Goal: Information Seeking & Learning: Learn about a topic

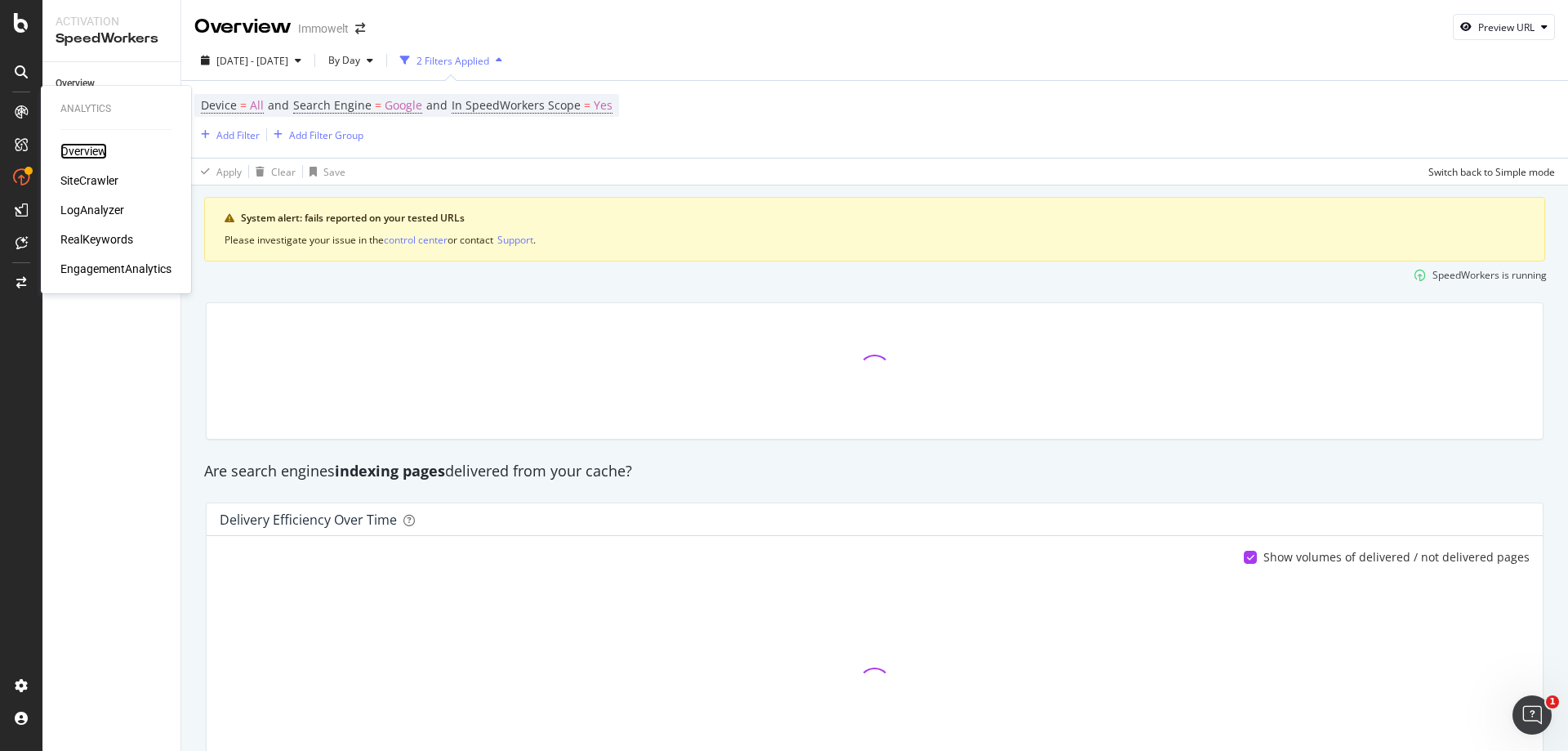
click at [100, 159] on div "Overview" at bounding box center [83, 151] width 46 height 16
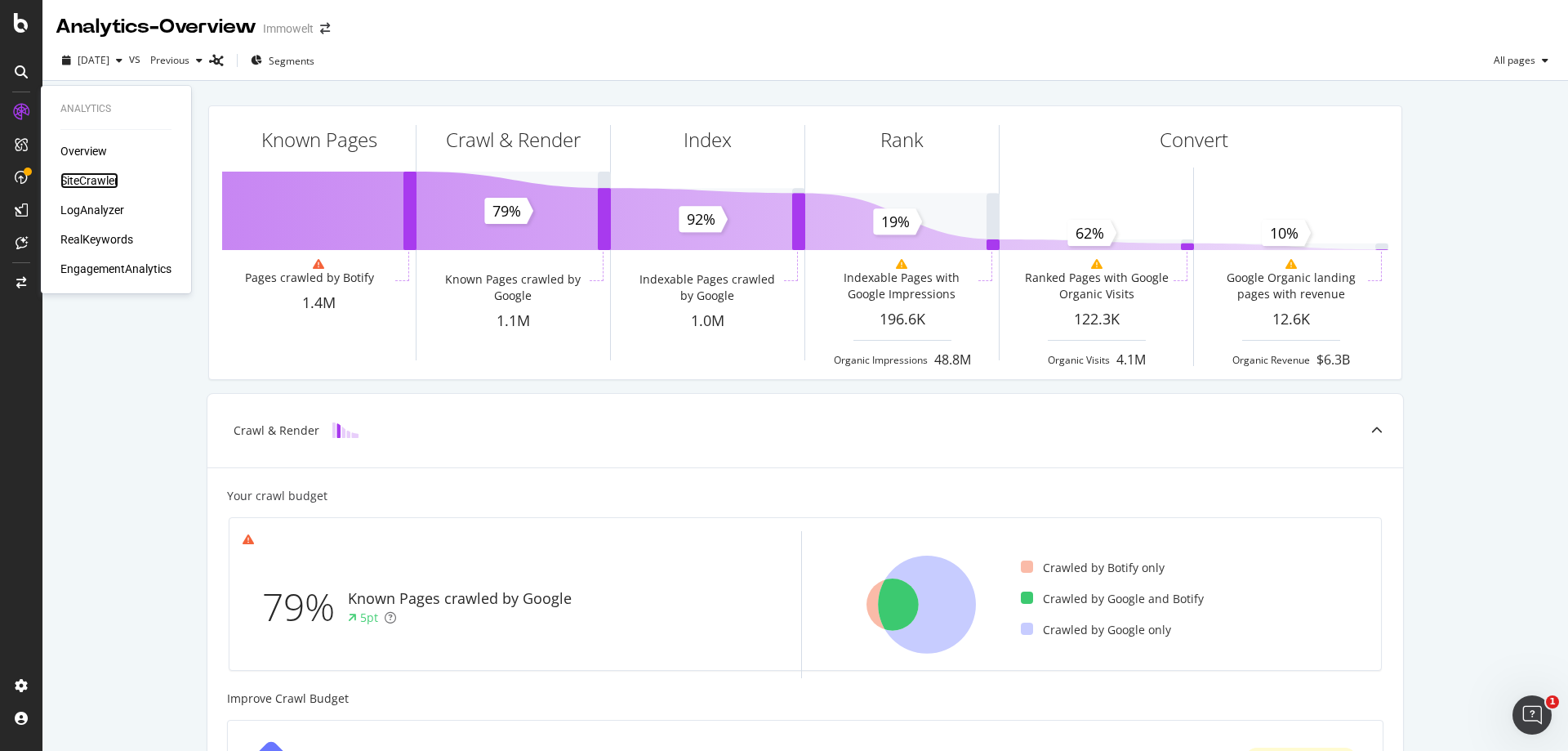
click at [114, 178] on div "SiteCrawler" at bounding box center [89, 180] width 58 height 16
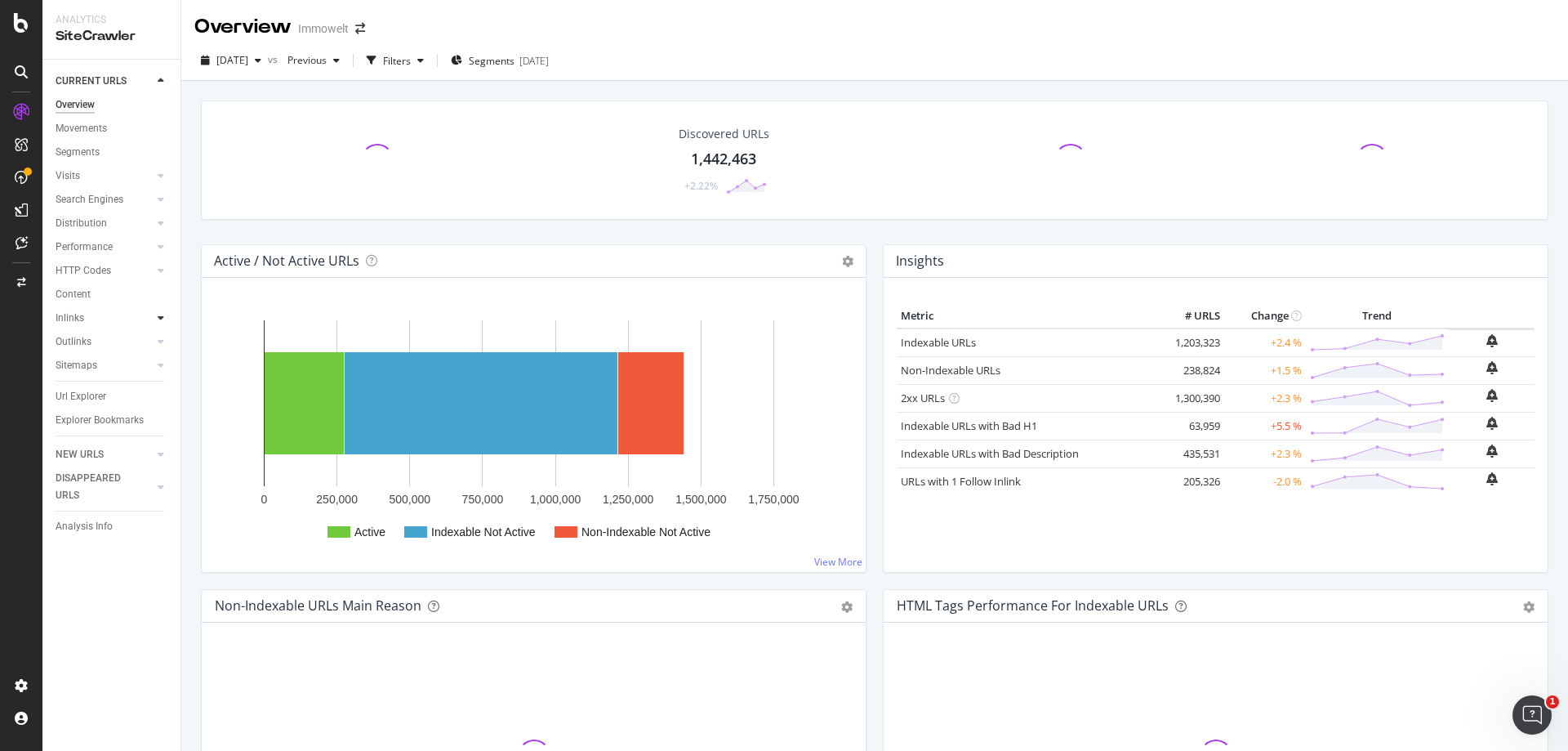
click at [161, 316] on icon at bounding box center [161, 318] width 7 height 9
click at [76, 315] on div "Inlinks" at bounding box center [69, 318] width 28 height 17
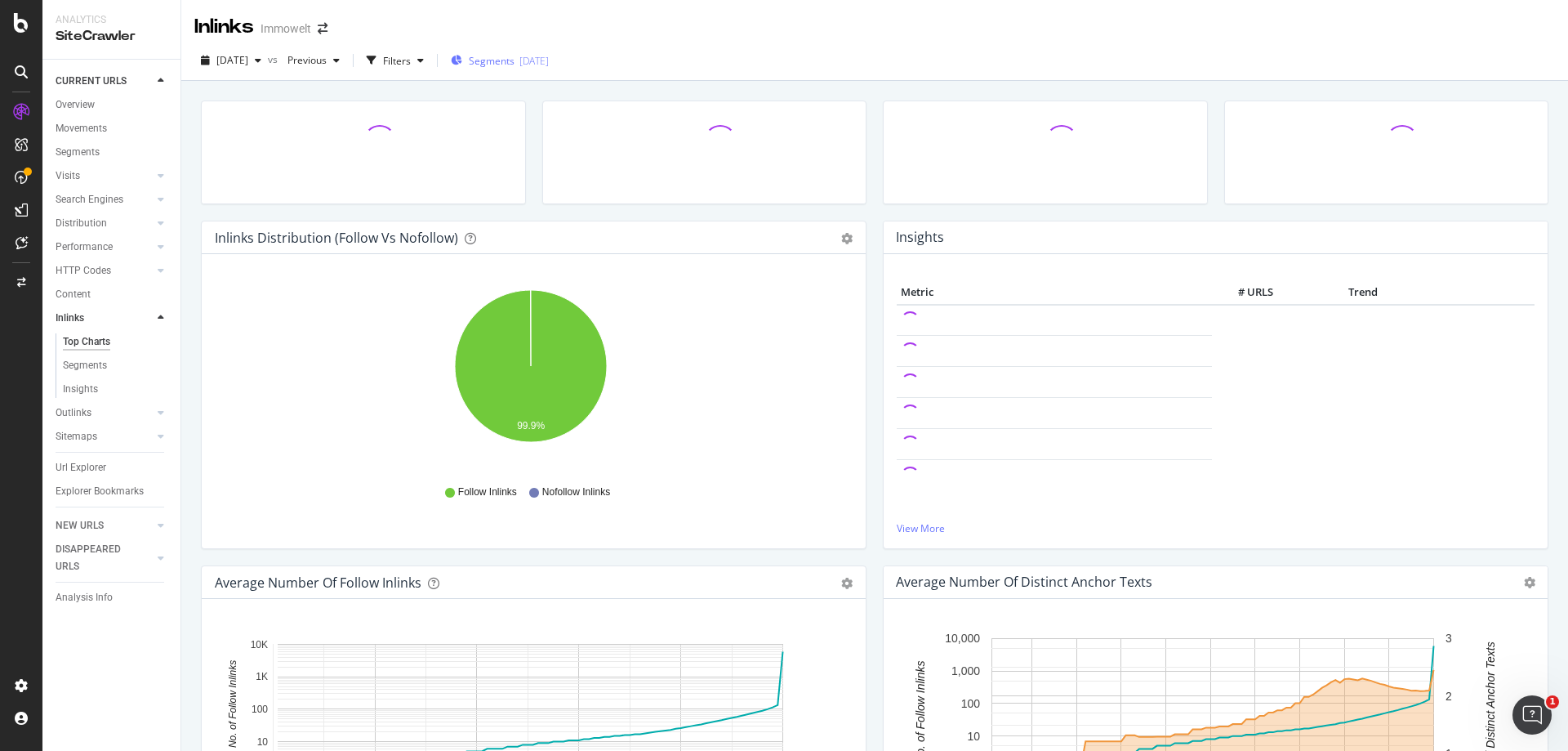
click at [549, 67] on div "[DATE]" at bounding box center [534, 61] width 29 height 14
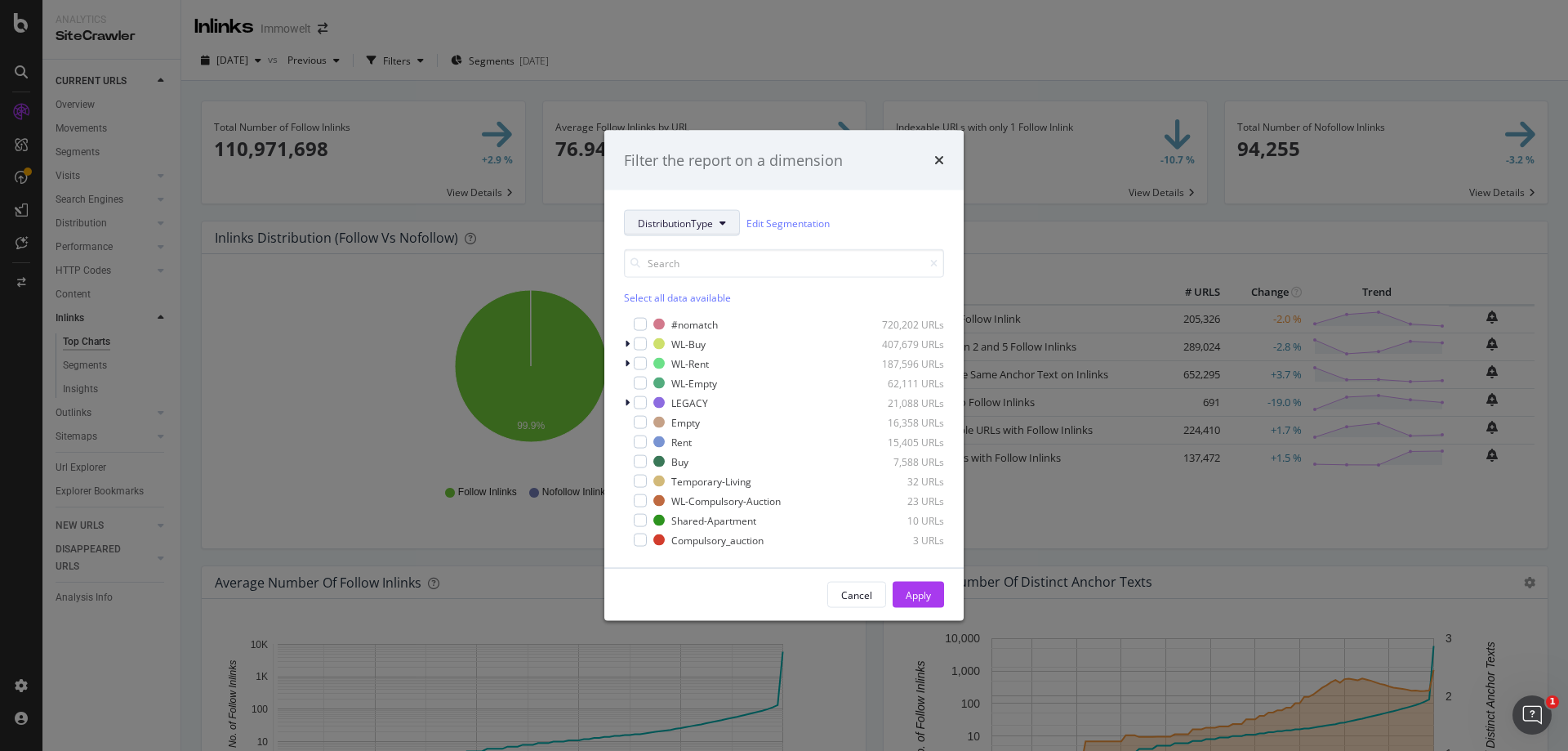
click at [704, 229] on span "DistributionType" at bounding box center [675, 222] width 75 height 14
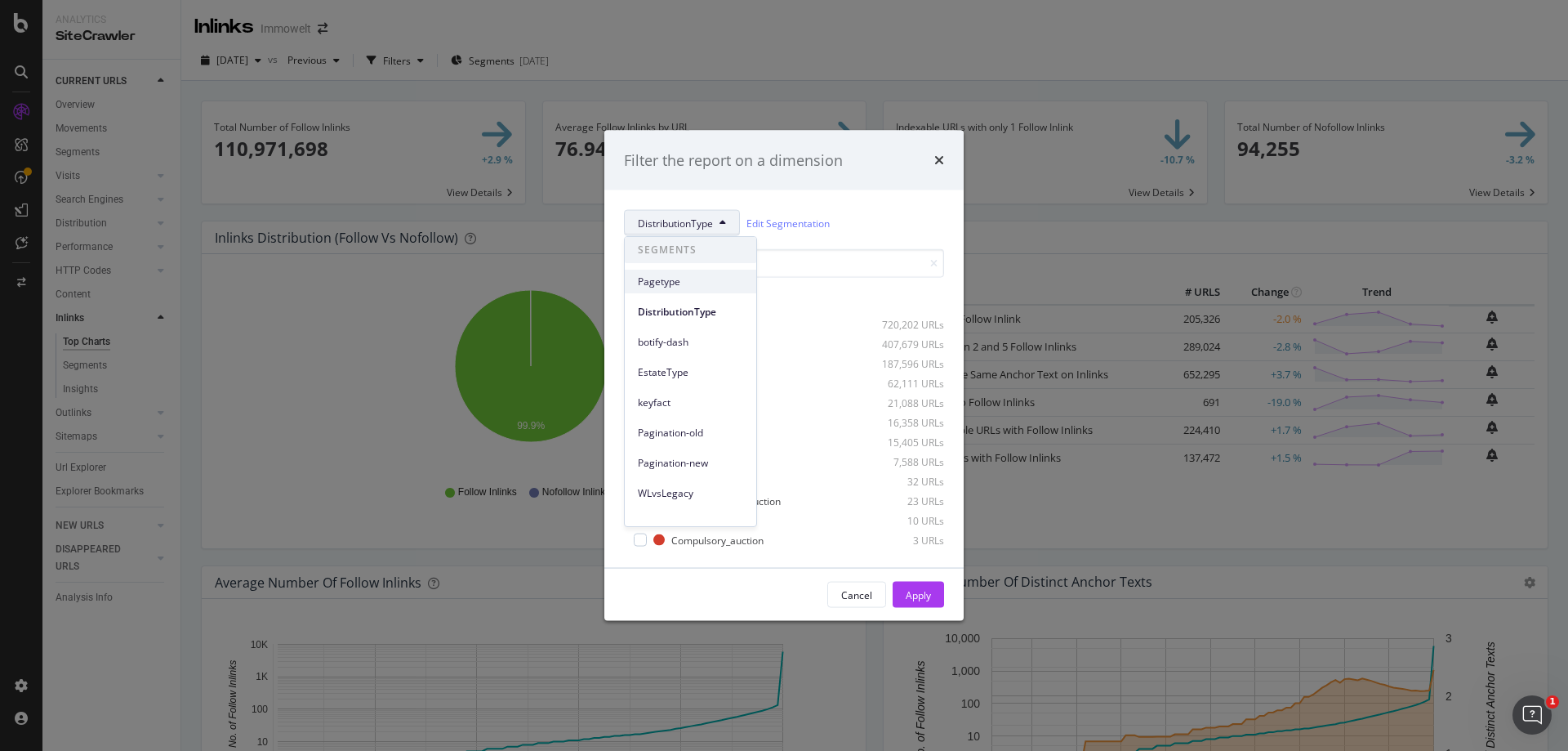
click at [708, 280] on span "Pagetype" at bounding box center [690, 282] width 106 height 15
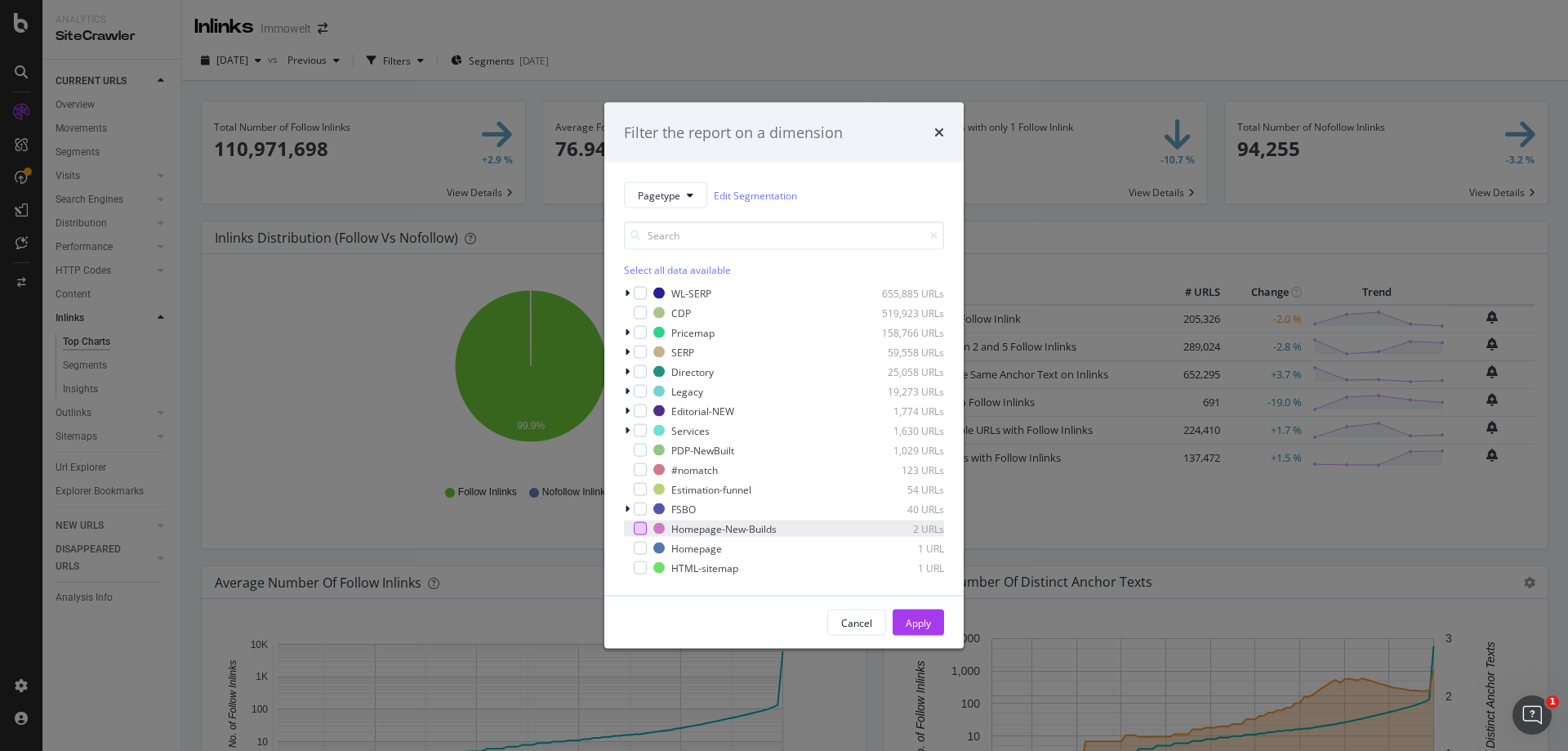
click at [645, 528] on div "Homepage-New-Builds 2 URLs" at bounding box center [783, 528] width 320 height 16
click at [911, 618] on div "Apply" at bounding box center [919, 622] width 26 height 14
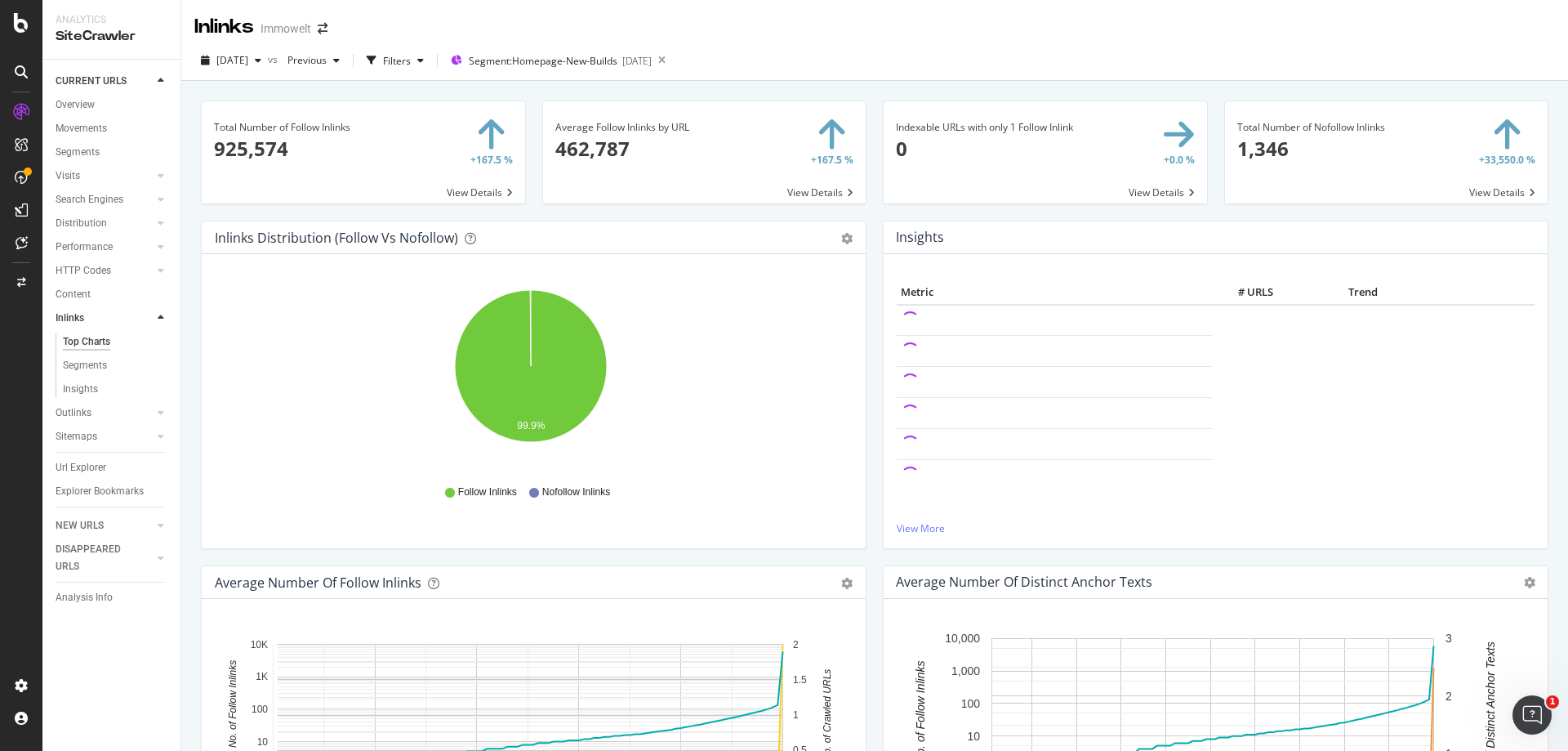
click at [1413, 36] on div "Inlinks Immowelt" at bounding box center [874, 21] width 1386 height 41
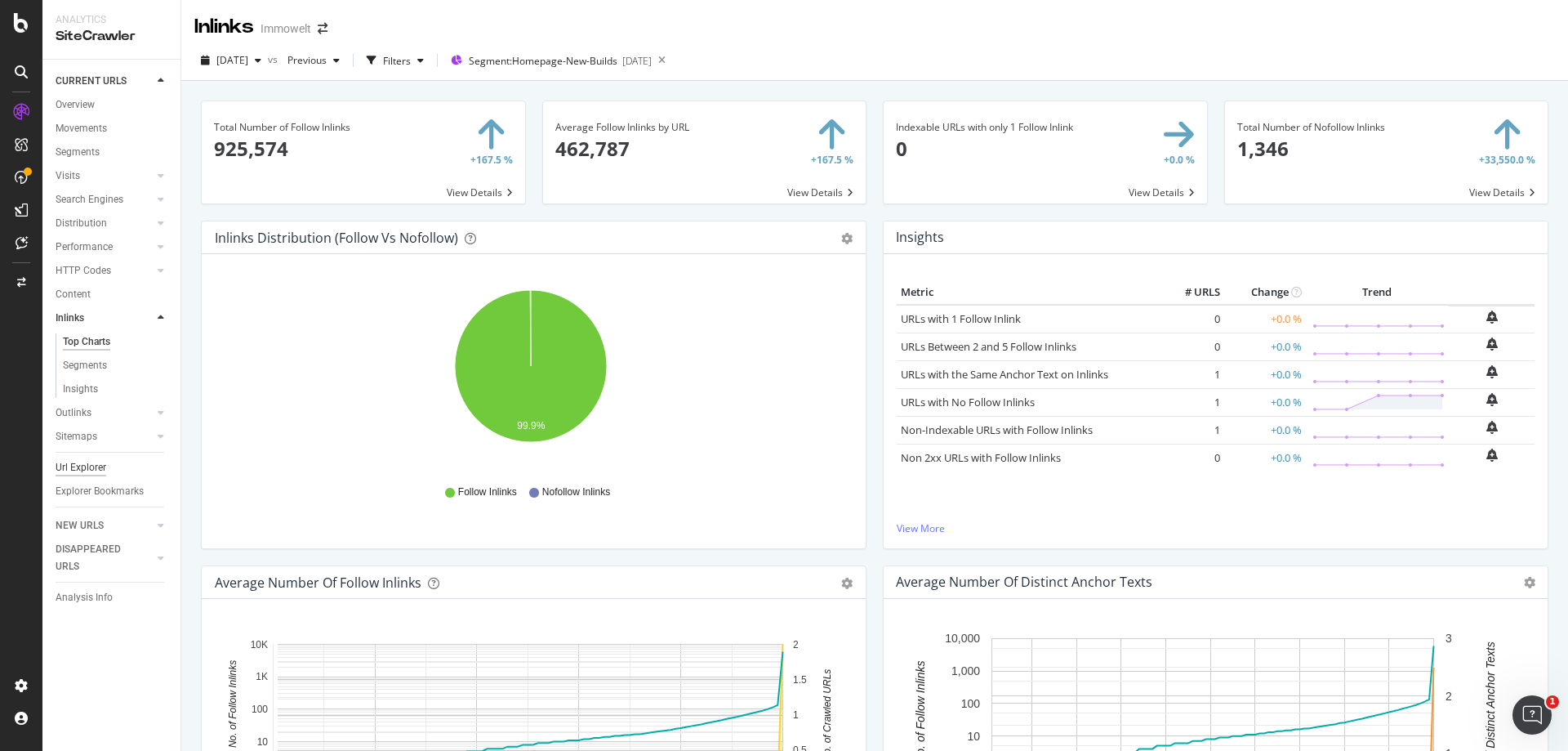
click at [92, 467] on div "Url Explorer" at bounding box center [81, 468] width 51 height 17
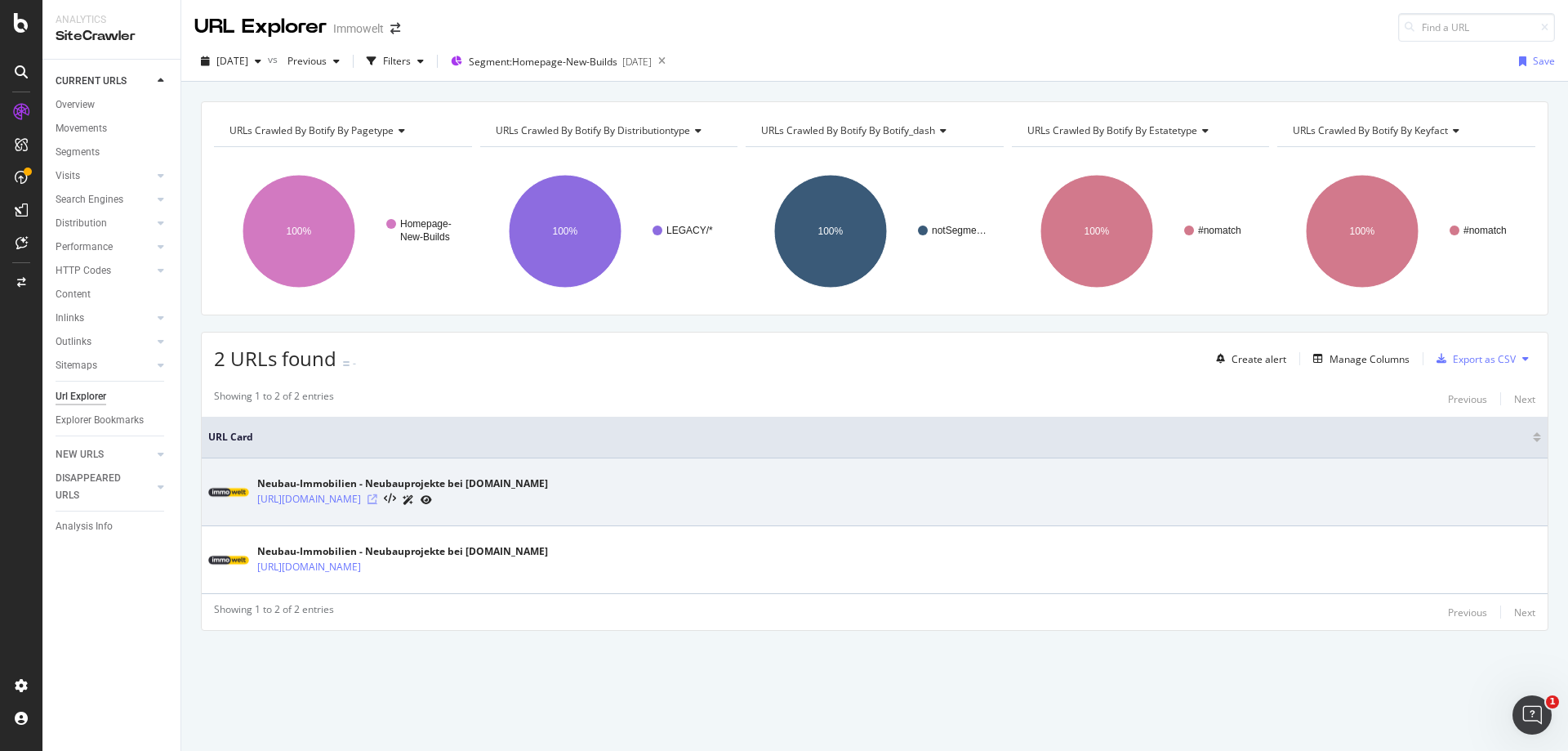
click at [377, 496] on icon at bounding box center [371, 499] width 9 height 9
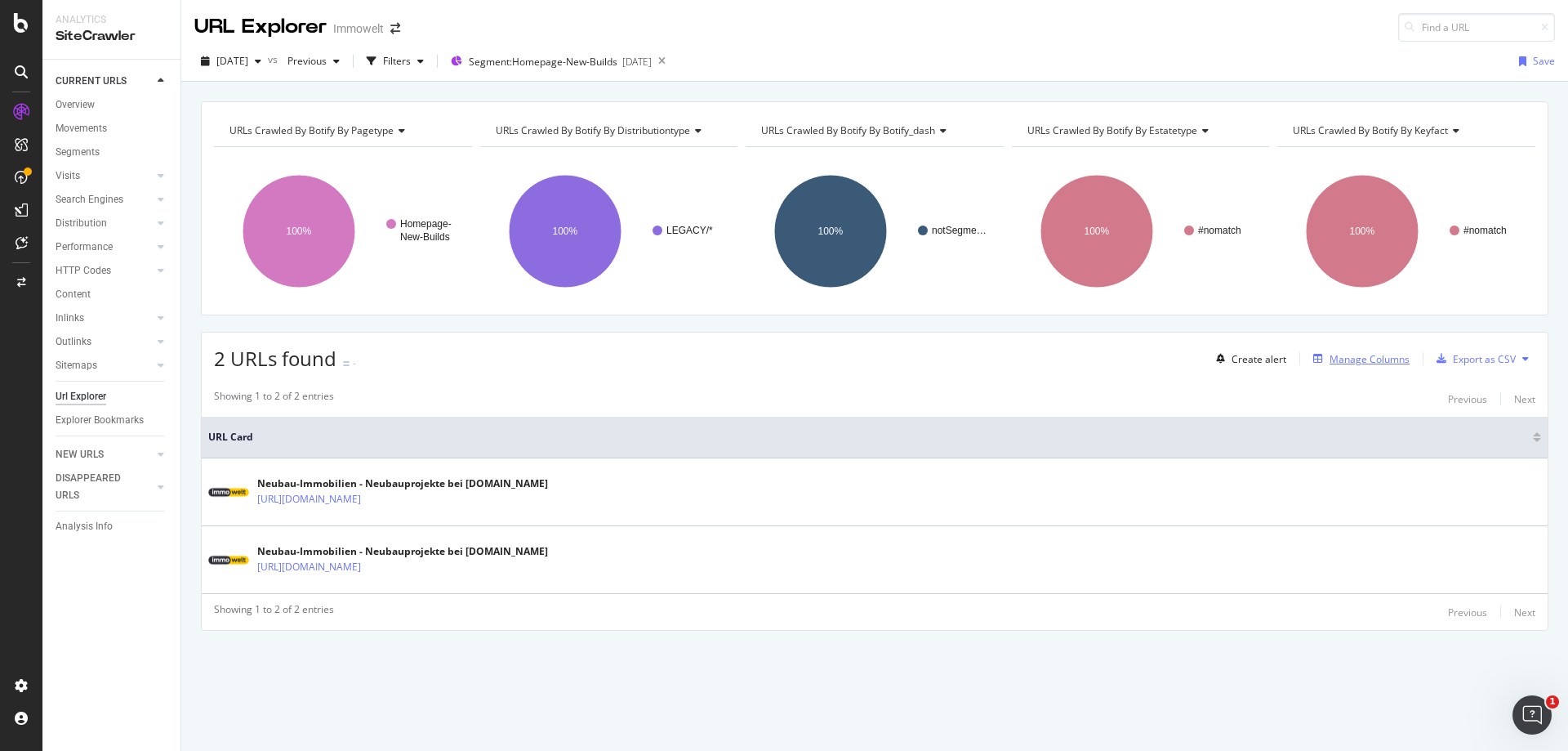
click at [1348, 358] on div "Manage Columns" at bounding box center [1369, 359] width 80 height 14
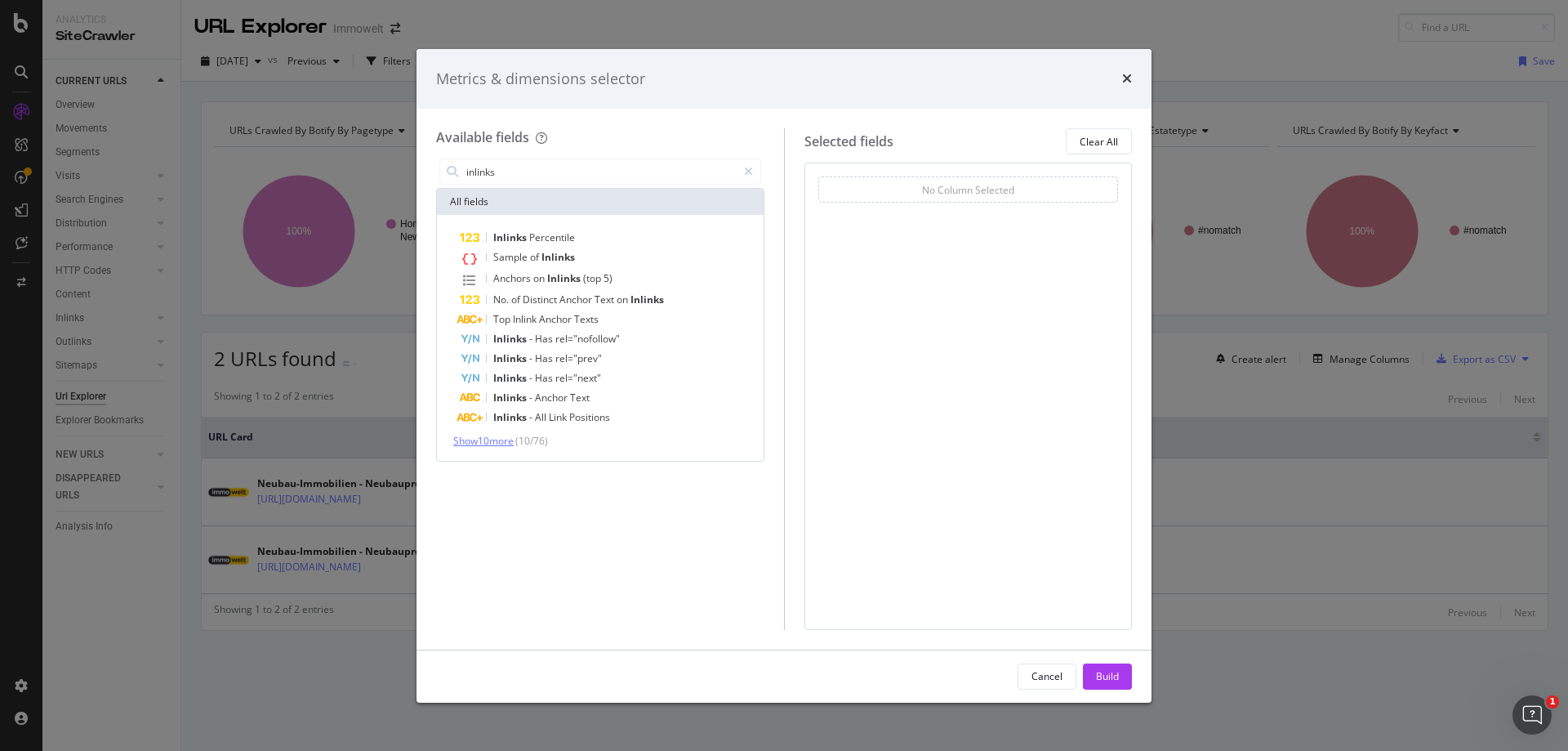
type input "inlinks"
click at [492, 442] on span "Show 10 more" at bounding box center [483, 440] width 60 height 14
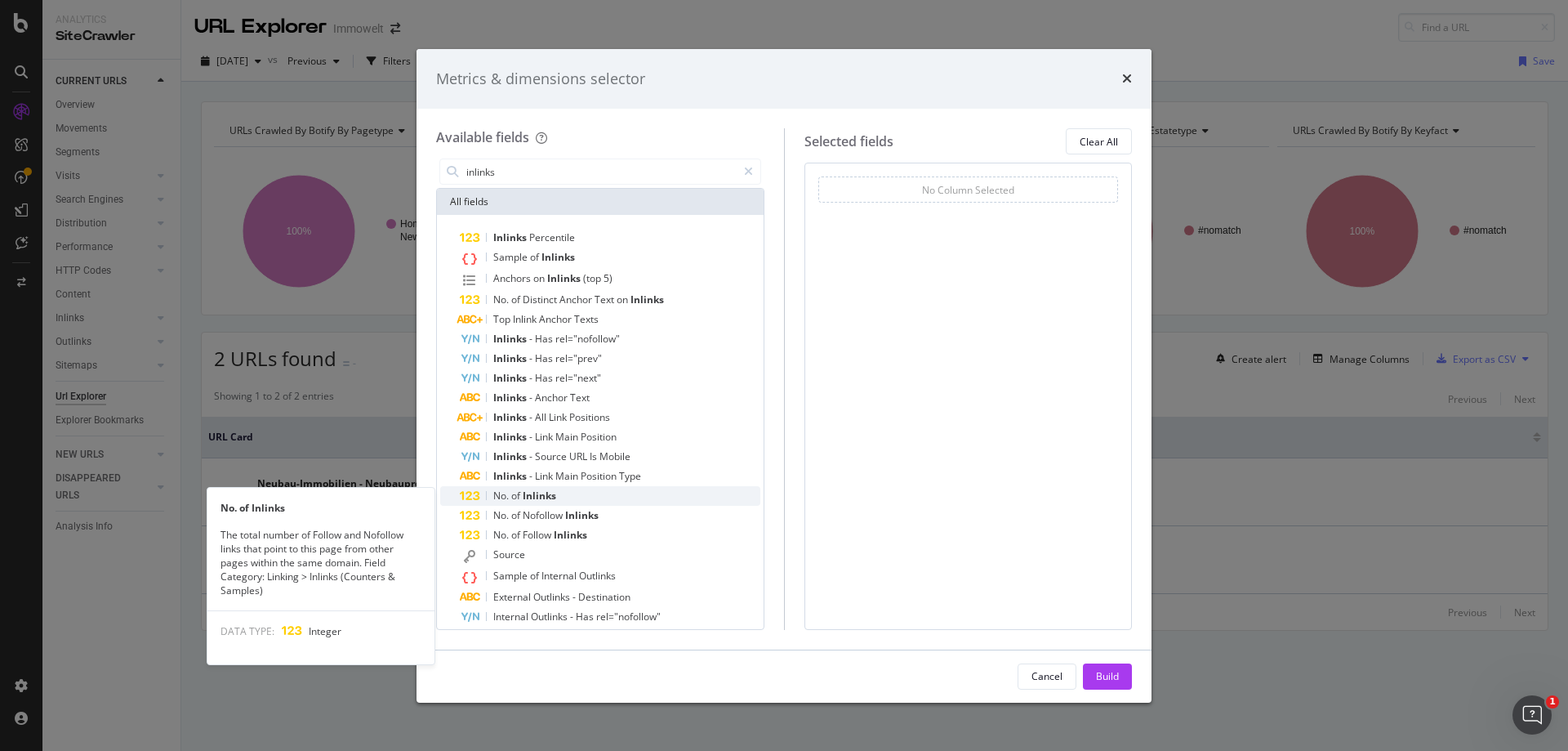
click at [582, 493] on div "No. of Inlinks" at bounding box center [610, 495] width 300 height 20
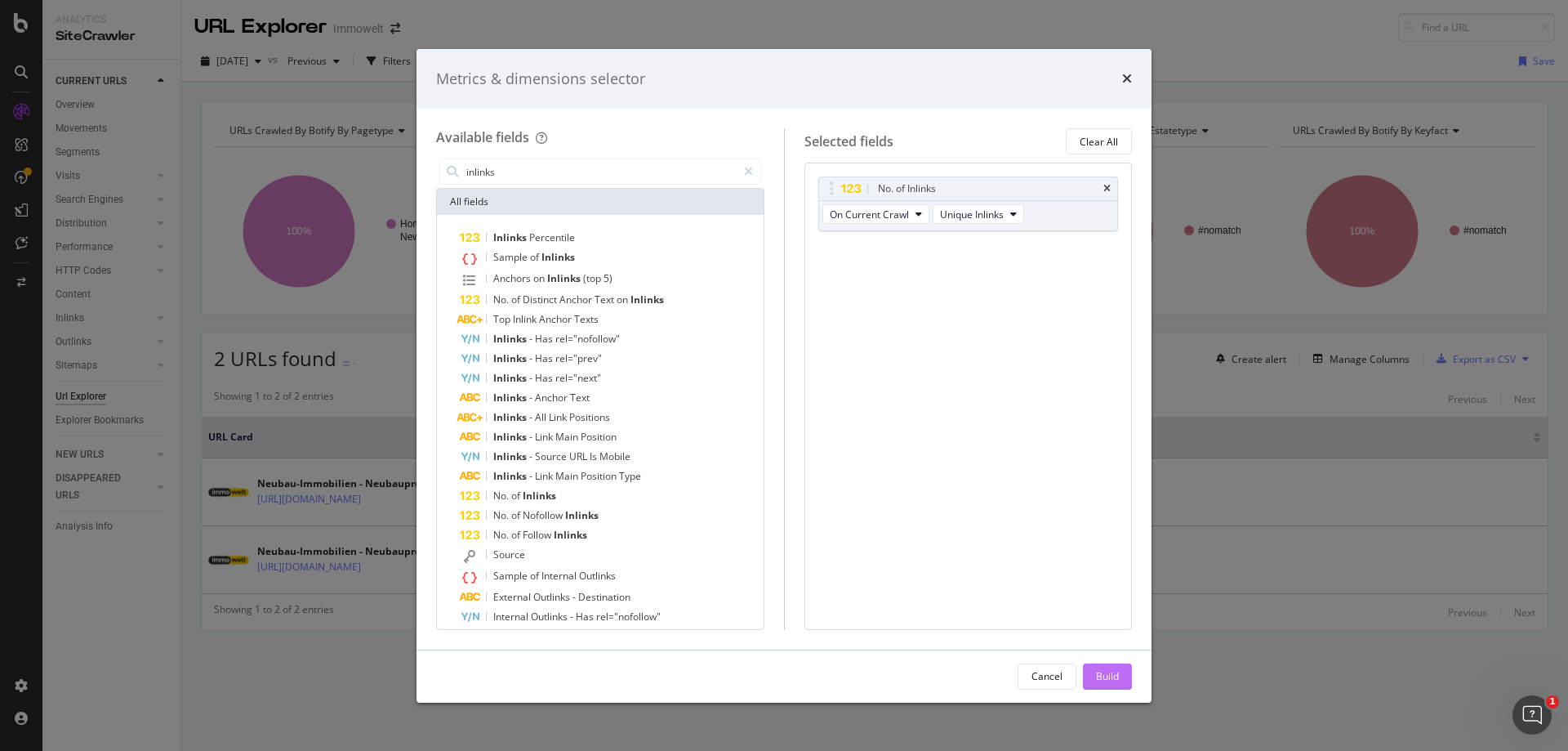
click at [1119, 678] on button "Build" at bounding box center [1107, 676] width 49 height 26
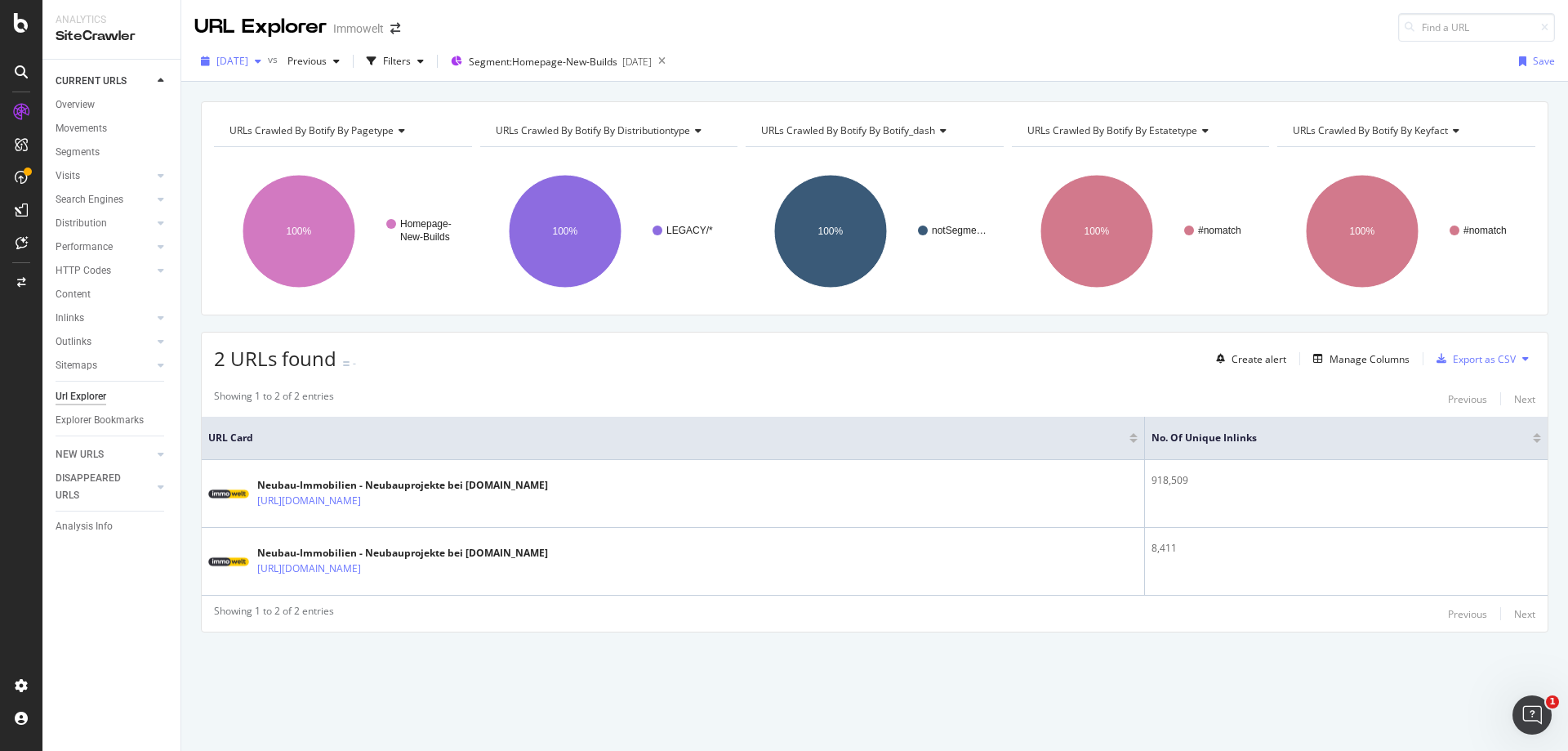
click at [268, 59] on div "button" at bounding box center [257, 61] width 20 height 9
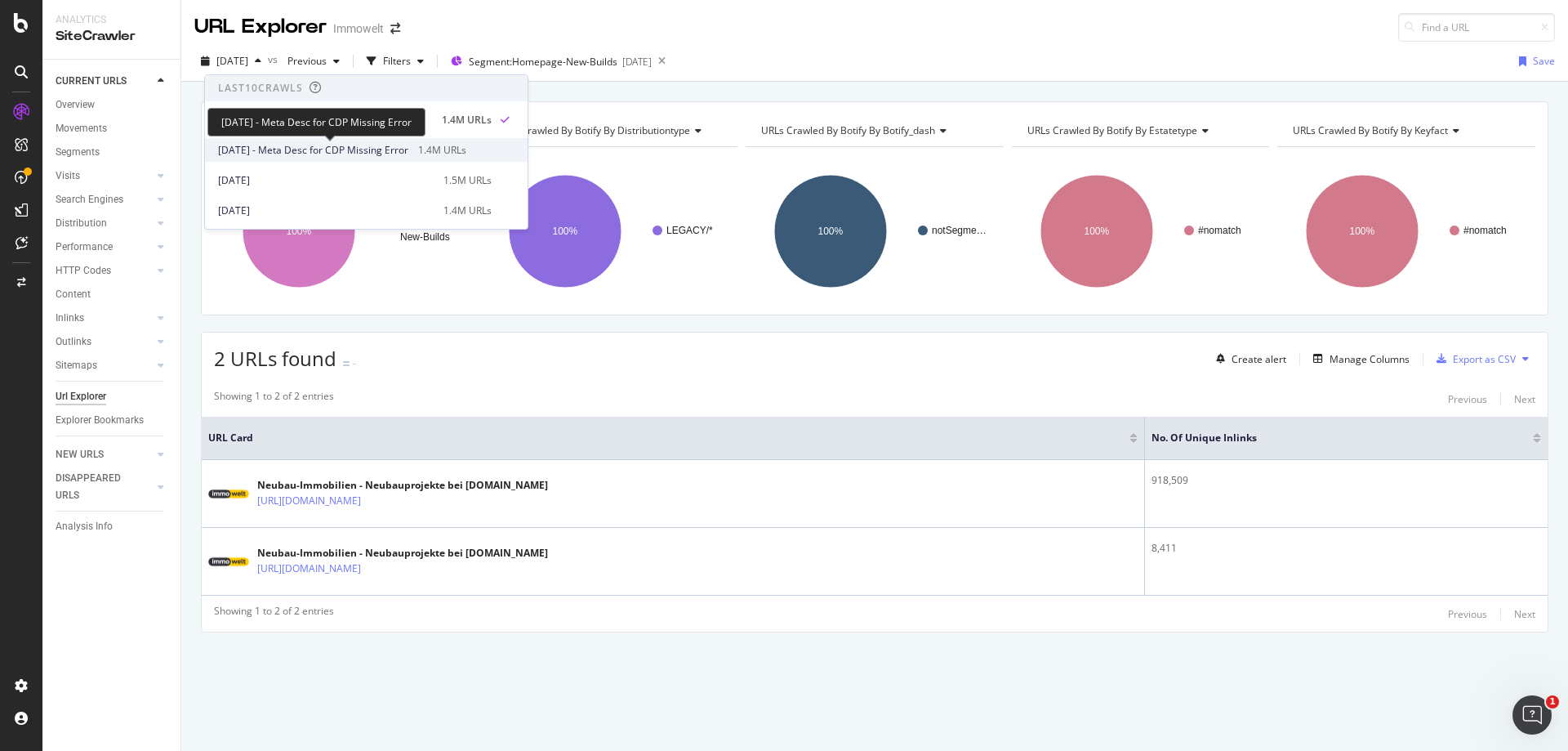
click at [312, 148] on span "[DATE] - Meta Desc for CDP Missing Error" at bounding box center [313, 150] width 190 height 15
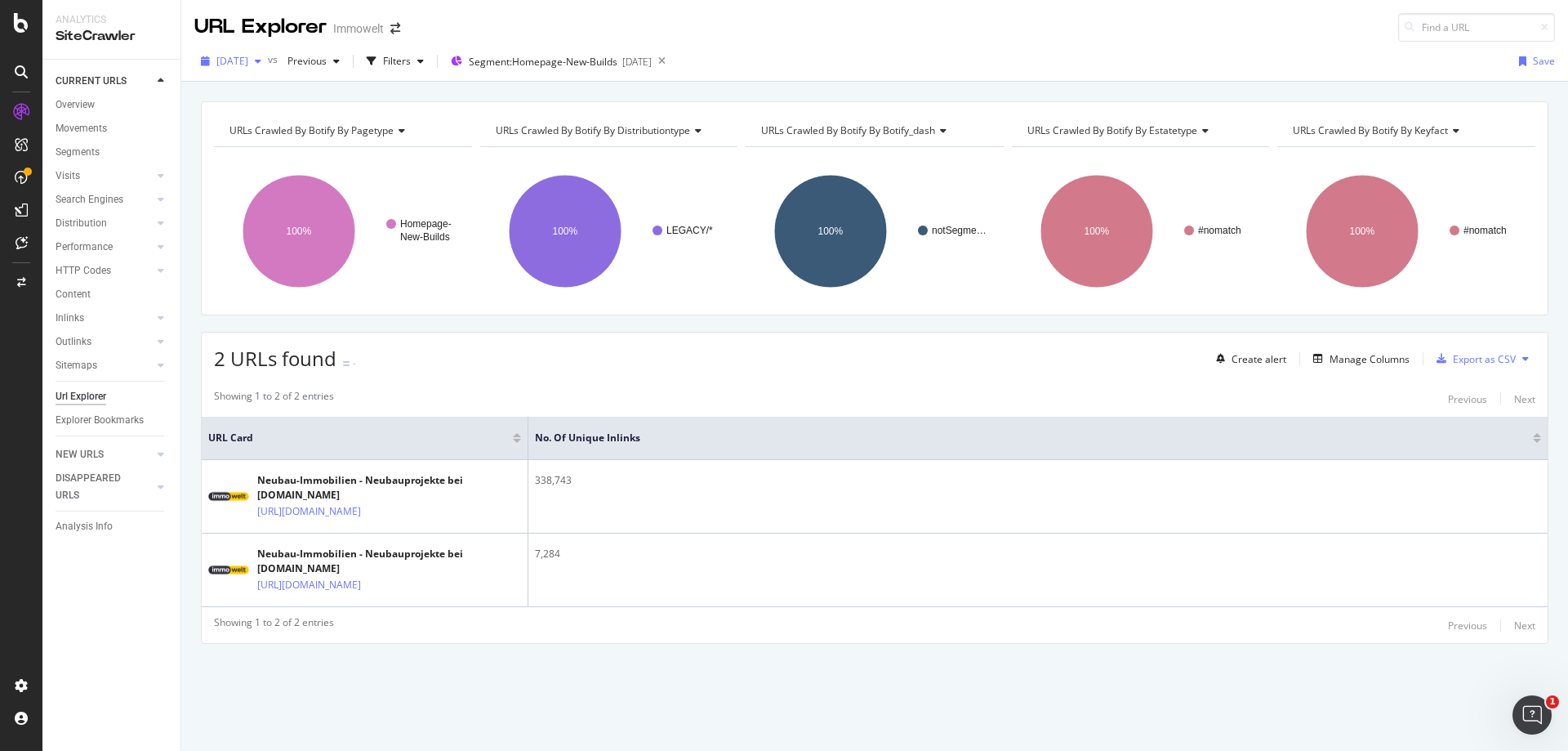
click at [268, 67] on div "[DATE]" at bounding box center [232, 61] width 74 height 25
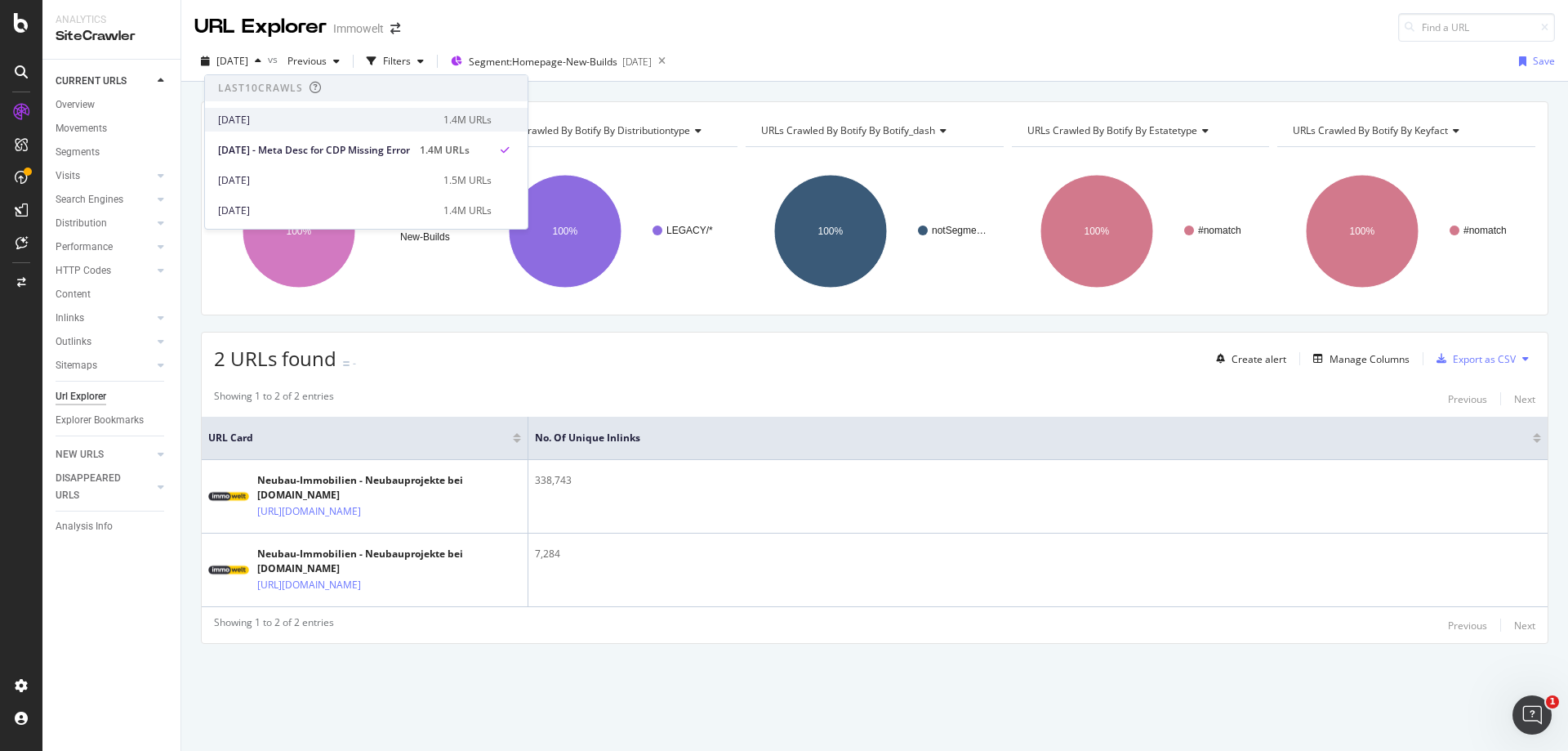
click at [311, 128] on div "[DATE] 1.4M URLs" at bounding box center [366, 120] width 323 height 24
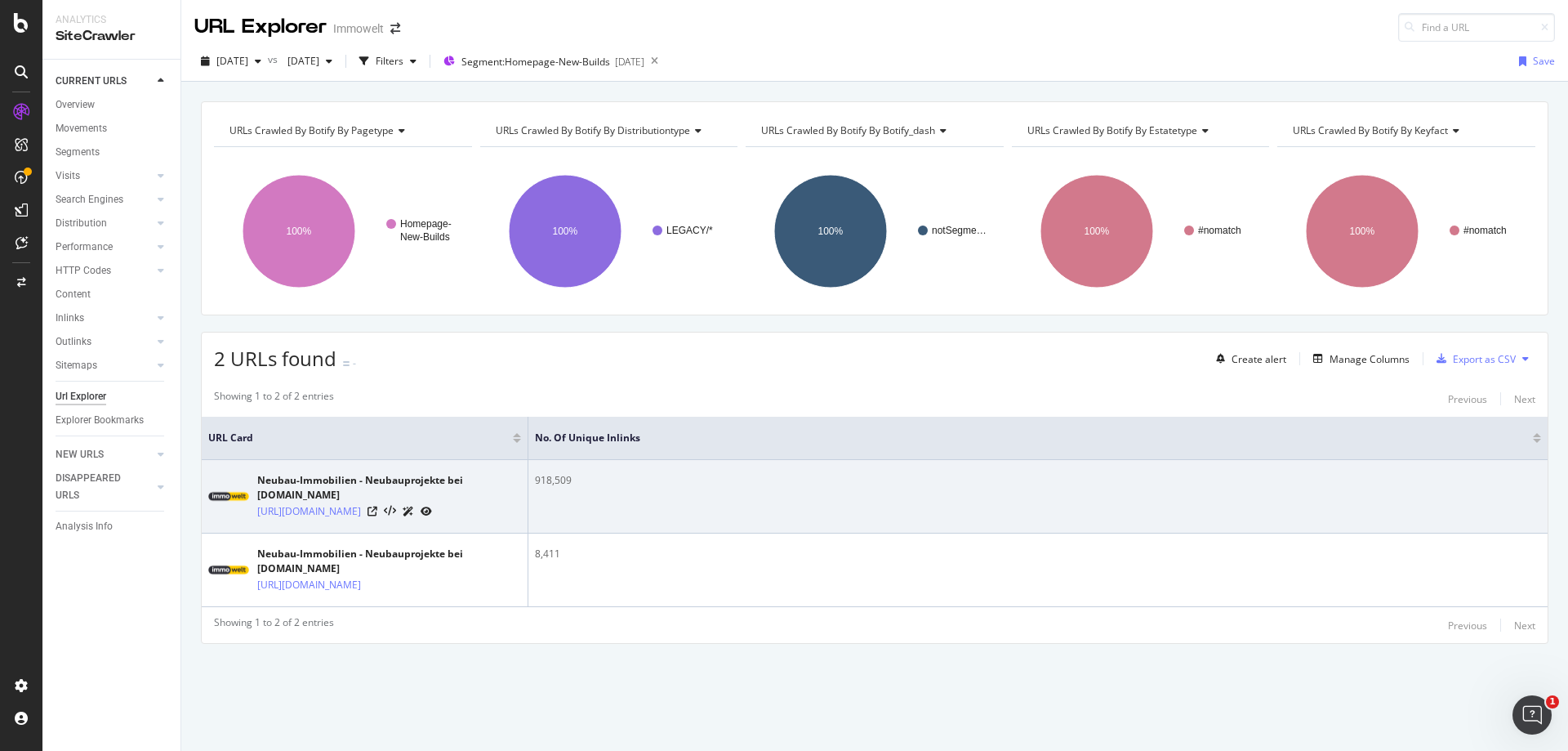
click at [432, 517] on icon at bounding box center [425, 511] width 11 height 9
